Goal: Task Accomplishment & Management: Complete application form

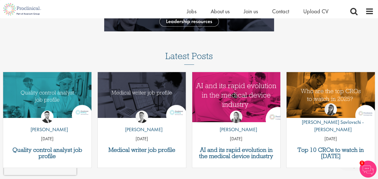
scroll to position [661, 0]
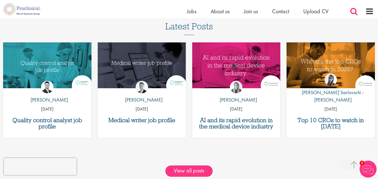
click at [352, 12] on span at bounding box center [354, 11] width 8 height 8
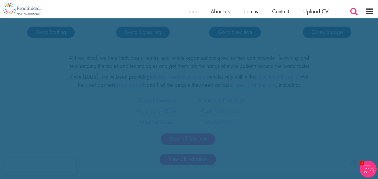
scroll to position [0, 0]
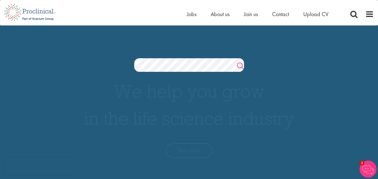
click at [238, 65] on link "Search" at bounding box center [240, 66] width 7 height 11
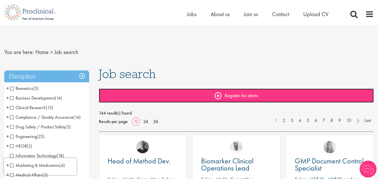
click at [153, 98] on link "Register for alerts" at bounding box center [236, 96] width 275 height 14
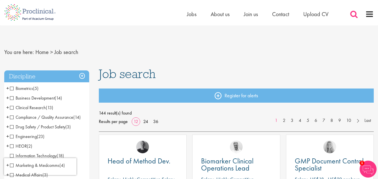
click at [353, 13] on span at bounding box center [354, 14] width 8 height 8
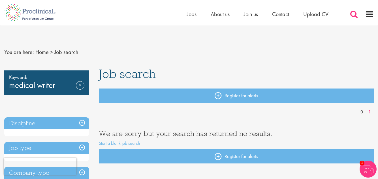
click at [355, 13] on span at bounding box center [354, 14] width 8 height 8
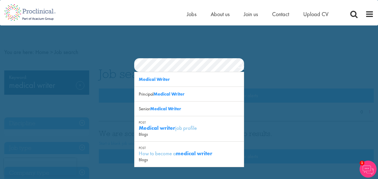
click at [123, 59] on section "Jobs Search" at bounding box center [189, 65] width 378 height 14
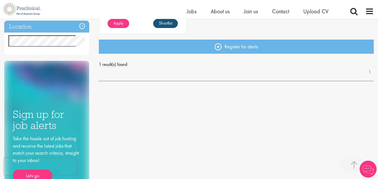
scroll to position [236, 0]
